Goal: Communication & Community: Share content

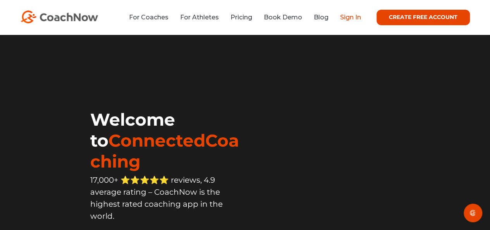
click at [342, 21] on link "Sign In" at bounding box center [350, 17] width 21 height 7
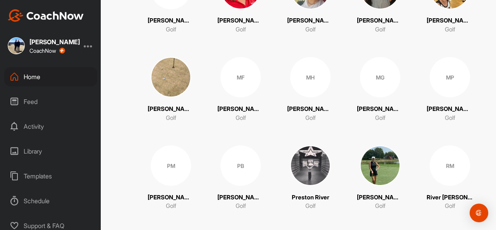
scroll to position [465, 0]
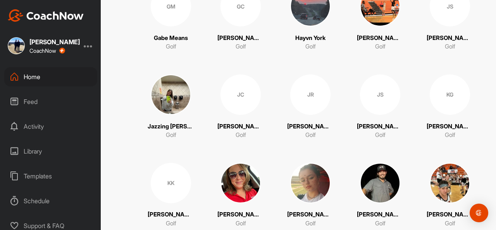
click at [184, 105] on span at bounding box center [171, 94] width 40 height 40
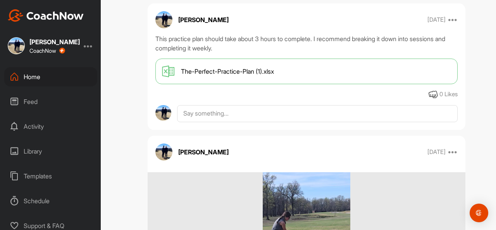
scroll to position [271, 0]
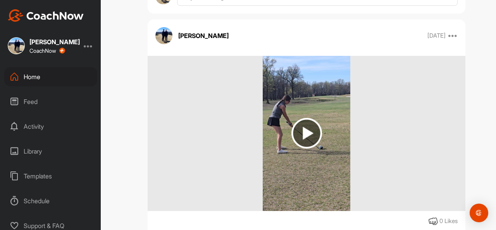
click at [304, 139] on img at bounding box center [306, 133] width 31 height 31
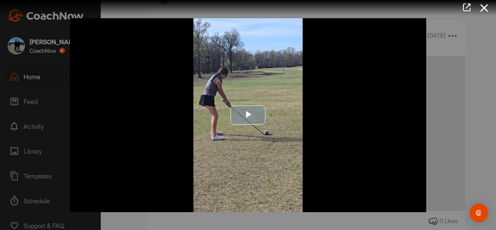
click at [248, 115] on span "Video Player" at bounding box center [248, 115] width 0 height 0
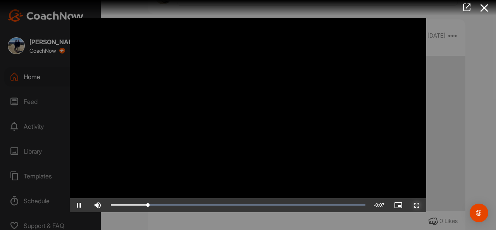
click at [414, 205] on span "Video Player" at bounding box center [416, 205] width 19 height 0
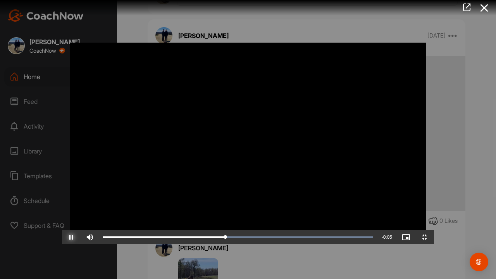
click at [62, 229] on span "Video Player" at bounding box center [71, 237] width 19 height 0
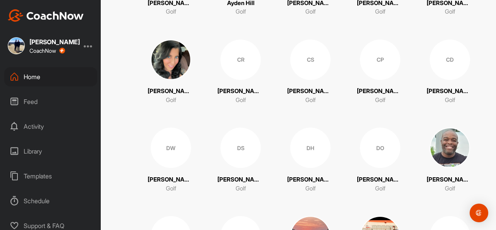
scroll to position [387, 0]
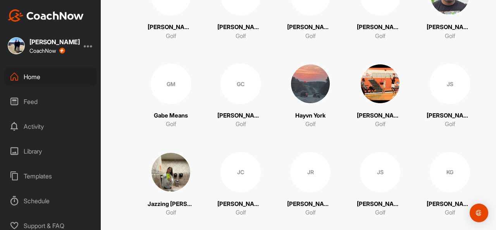
click at [161, 169] on img at bounding box center [171, 172] width 40 height 40
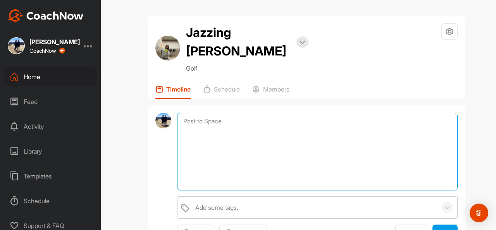
click at [206, 121] on textarea at bounding box center [317, 151] width 280 height 77
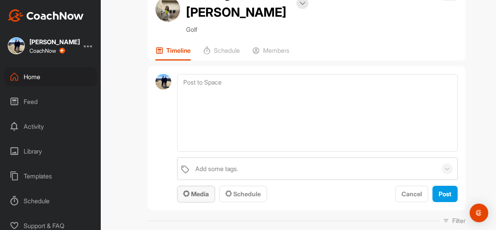
click at [192, 192] on span "Media" at bounding box center [196, 194] width 26 height 8
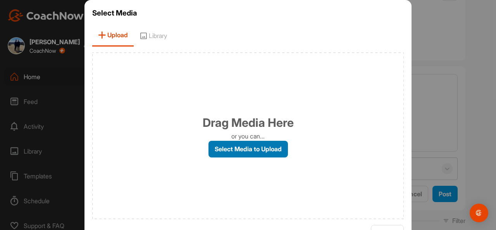
click at [232, 151] on label "Select Media to Upload" at bounding box center [247, 149] width 79 height 17
click at [0, 0] on input "Select Media to Upload" at bounding box center [0, 0] width 0 height 0
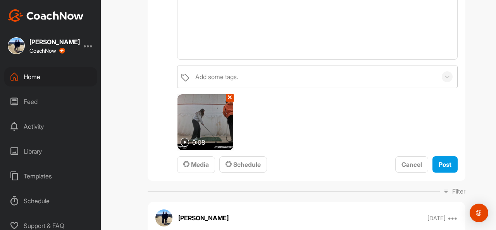
scroll to position [116, 0]
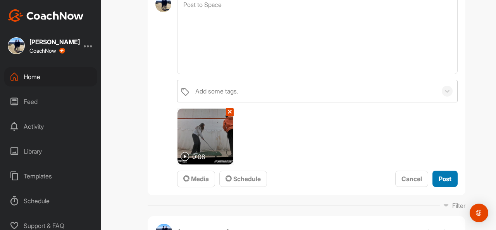
click at [441, 178] on span "Post" at bounding box center [444, 179] width 13 height 8
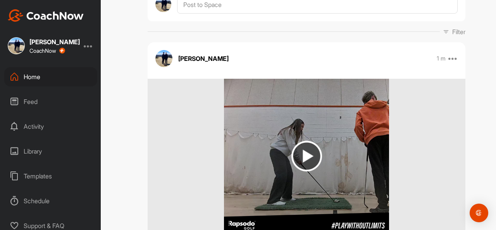
click at [299, 164] on img at bounding box center [306, 156] width 31 height 31
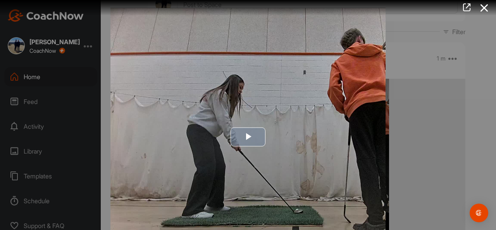
click at [248, 137] on span "Video Player" at bounding box center [248, 137] width 0 height 0
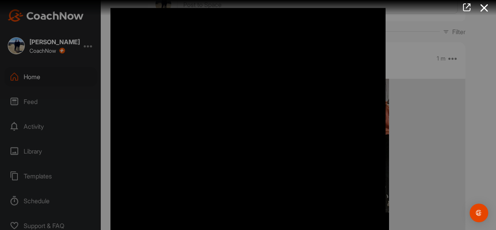
scroll to position [8, 0]
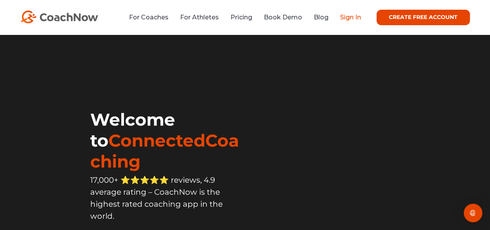
click at [352, 17] on link "Sign In" at bounding box center [350, 17] width 21 height 7
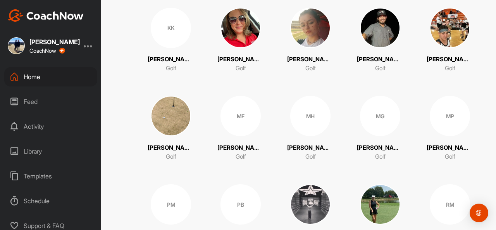
scroll to position [697, 0]
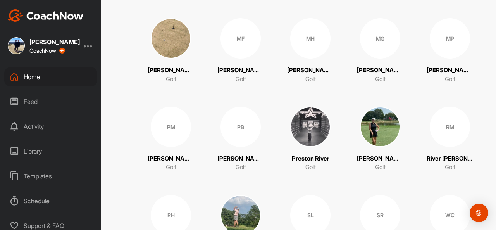
click at [306, 121] on img at bounding box center [310, 126] width 40 height 40
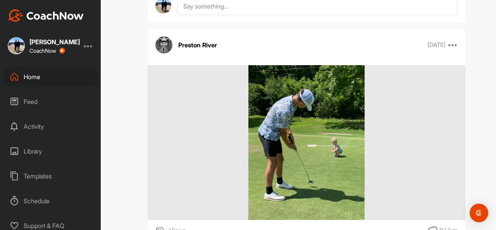
scroll to position [503, 0]
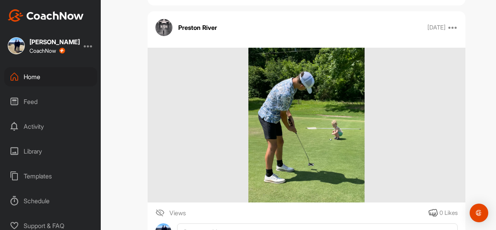
click at [306, 122] on img at bounding box center [306, 125] width 116 height 155
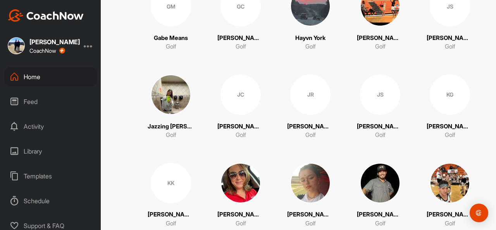
scroll to position [697, 0]
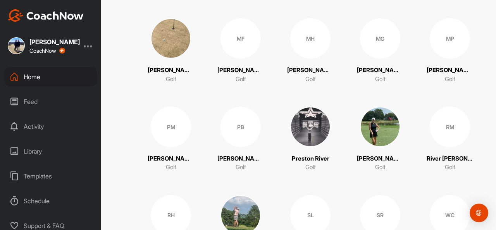
click at [302, 117] on img at bounding box center [310, 126] width 40 height 40
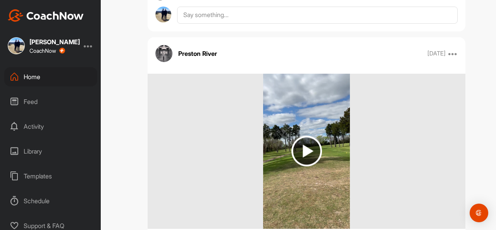
scroll to position [1704, 0]
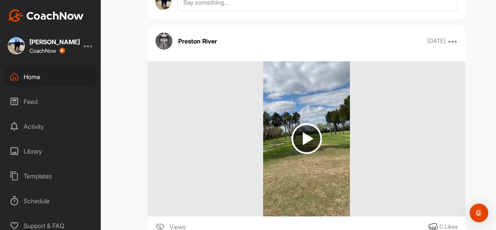
click at [305, 144] on img at bounding box center [306, 138] width 31 height 31
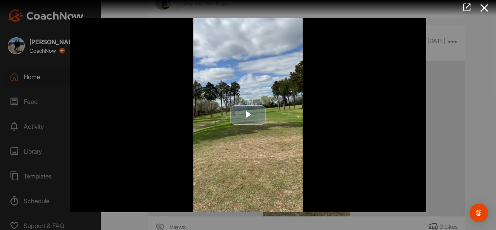
click at [248, 115] on span "Video Player" at bounding box center [248, 115] width 0 height 0
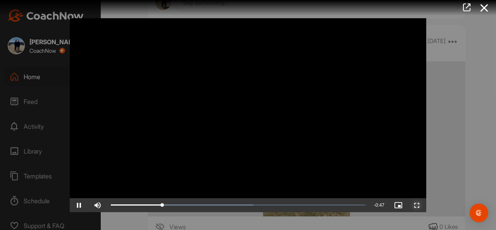
click at [414, 205] on span "Video Player" at bounding box center [416, 205] width 19 height 0
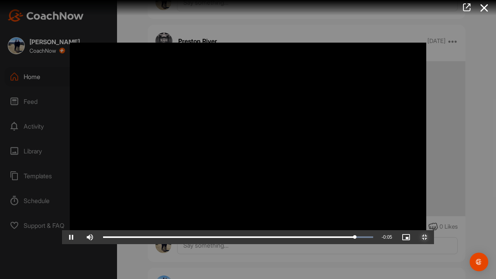
click at [434, 229] on span "Video Player" at bounding box center [424, 237] width 19 height 0
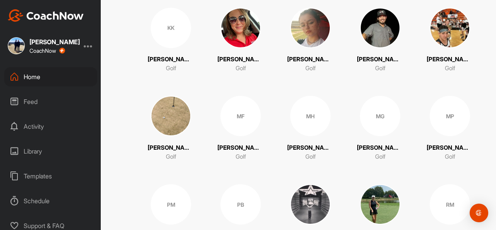
scroll to position [736, 0]
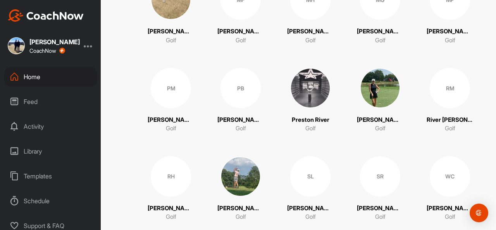
click at [298, 86] on img at bounding box center [310, 88] width 40 height 40
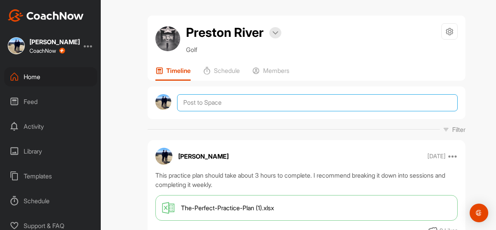
click at [230, 103] on textarea at bounding box center [317, 102] width 280 height 17
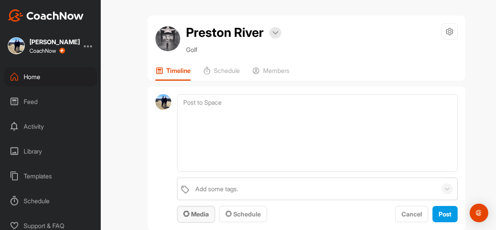
click at [194, 213] on span "Media" at bounding box center [196, 214] width 26 height 8
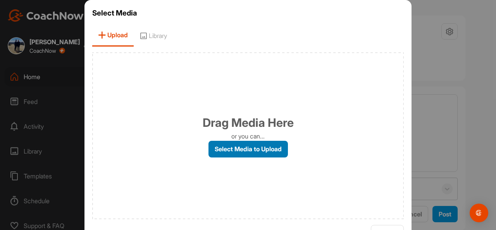
click at [239, 147] on label "Select Media to Upload" at bounding box center [247, 149] width 79 height 17
click at [0, 0] on input "Select Media to Upload" at bounding box center [0, 0] width 0 height 0
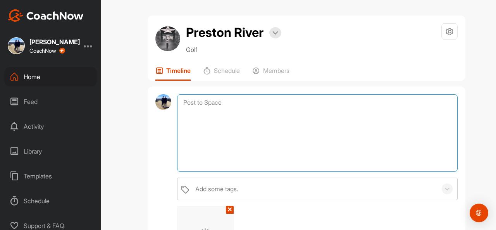
click at [255, 117] on textarea at bounding box center [317, 132] width 280 height 77
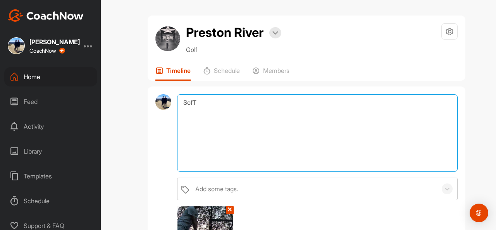
scroll to position [155, 0]
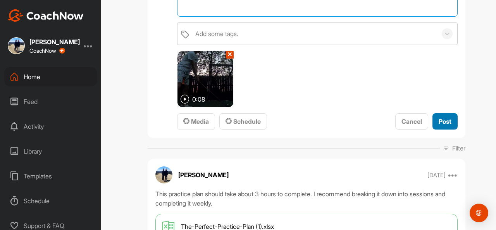
type textarea "SofT"
click at [441, 121] on span "Post" at bounding box center [444, 121] width 13 height 8
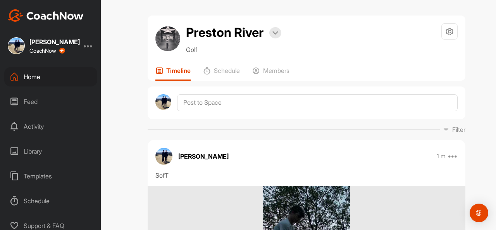
scroll to position [194, 0]
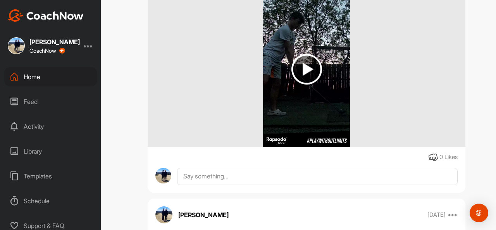
click at [305, 79] on img at bounding box center [306, 69] width 31 height 31
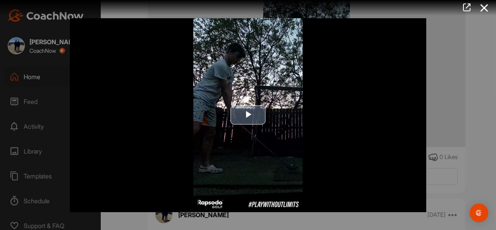
click at [248, 115] on span "Video Player" at bounding box center [248, 115] width 0 height 0
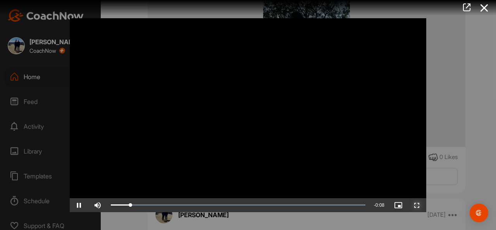
click at [418, 205] on span "Video Player" at bounding box center [416, 205] width 19 height 0
click at [414, 205] on span "Video Player" at bounding box center [416, 205] width 19 height 0
